Goal: Information Seeking & Learning: Learn about a topic

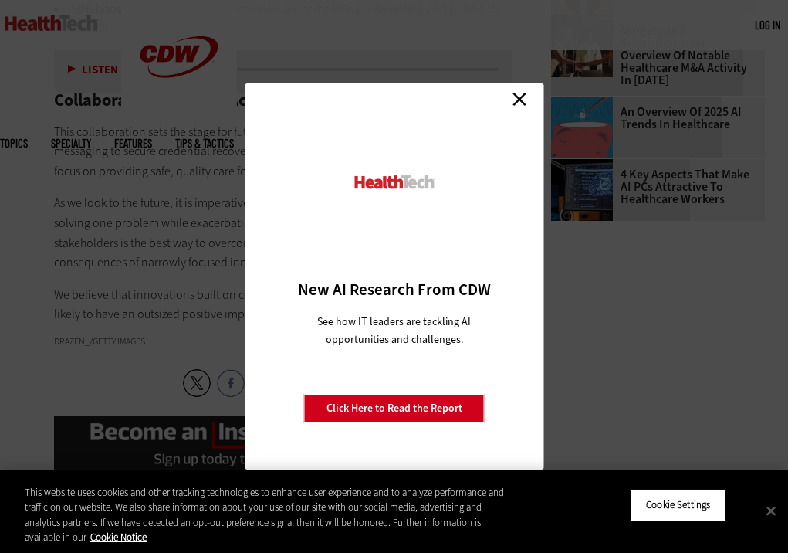
scroll to position [2122, 0]
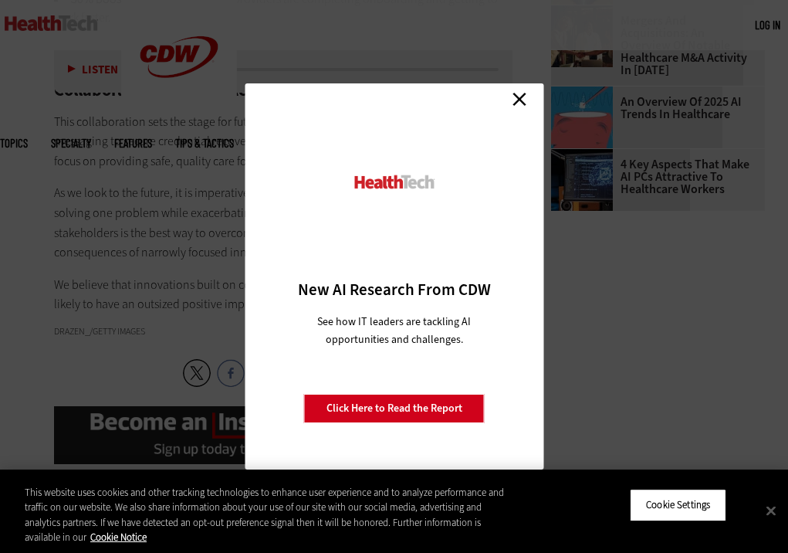
click at [517, 90] on link "Close" at bounding box center [519, 98] width 23 height 23
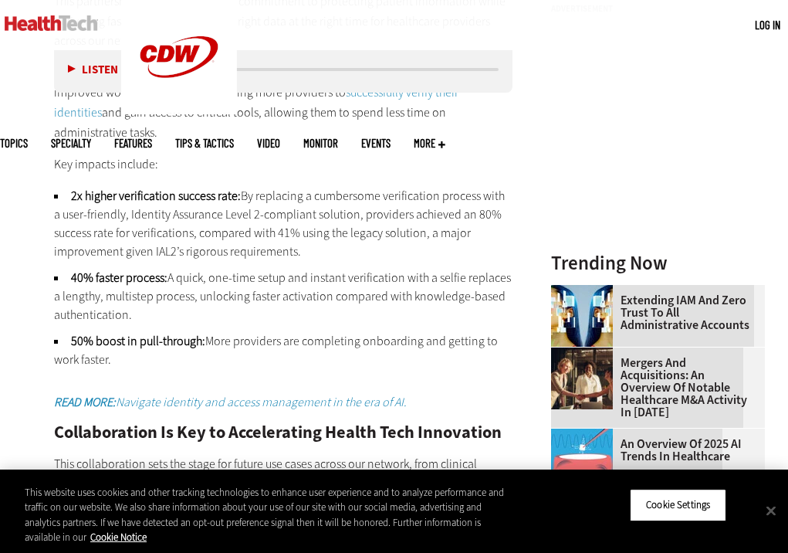
scroll to position [1778, 0]
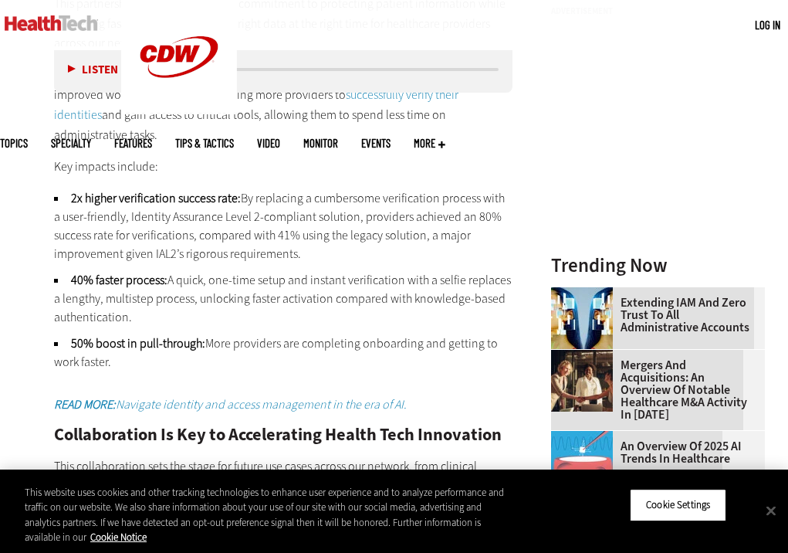
click at [321, 271] on li "40% faster process: A quick, one-time setup and instant verification with a sel…" at bounding box center [283, 299] width 459 height 56
click at [454, 271] on li "40% faster process: A quick, one-time setup and instant verification with a sel…" at bounding box center [283, 299] width 459 height 56
copy li "instant verification with a selfie"
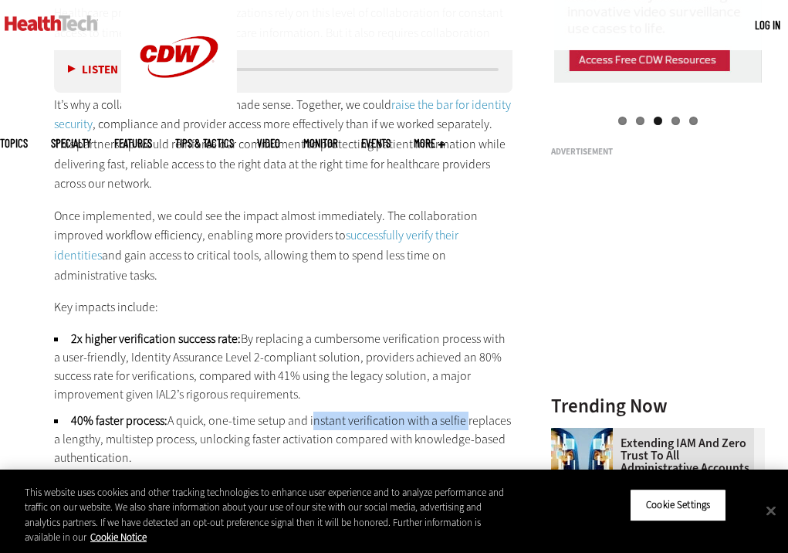
scroll to position [1638, 0]
click at [390, 235] on link "successfully verify their identities" at bounding box center [256, 244] width 405 height 36
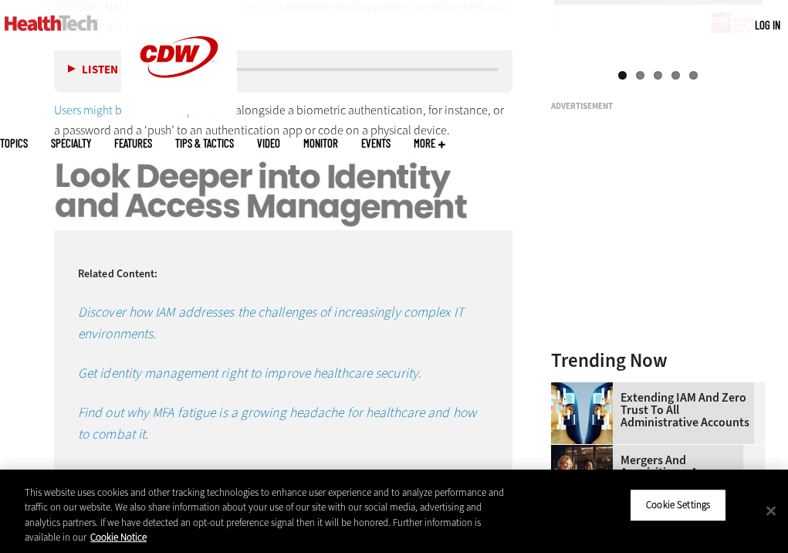
scroll to position [1684, 0]
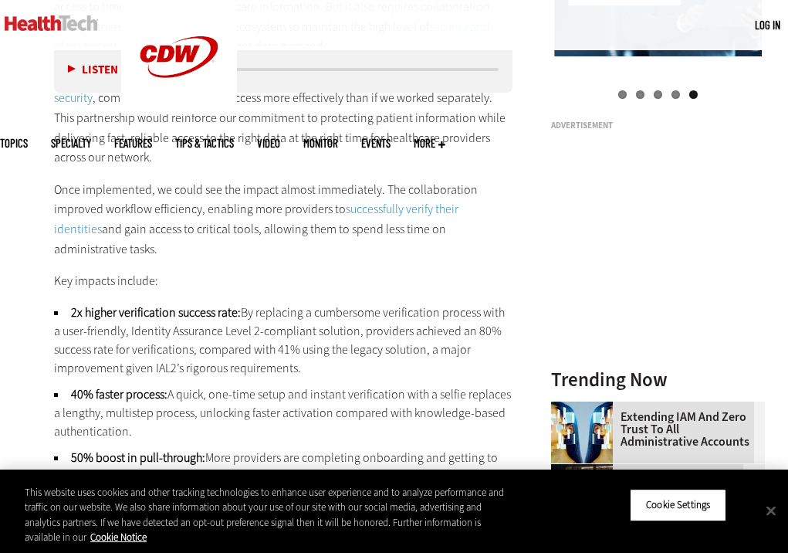
scroll to position [1670, 0]
